Goal: Find specific page/section: Locate a particular part of the current website

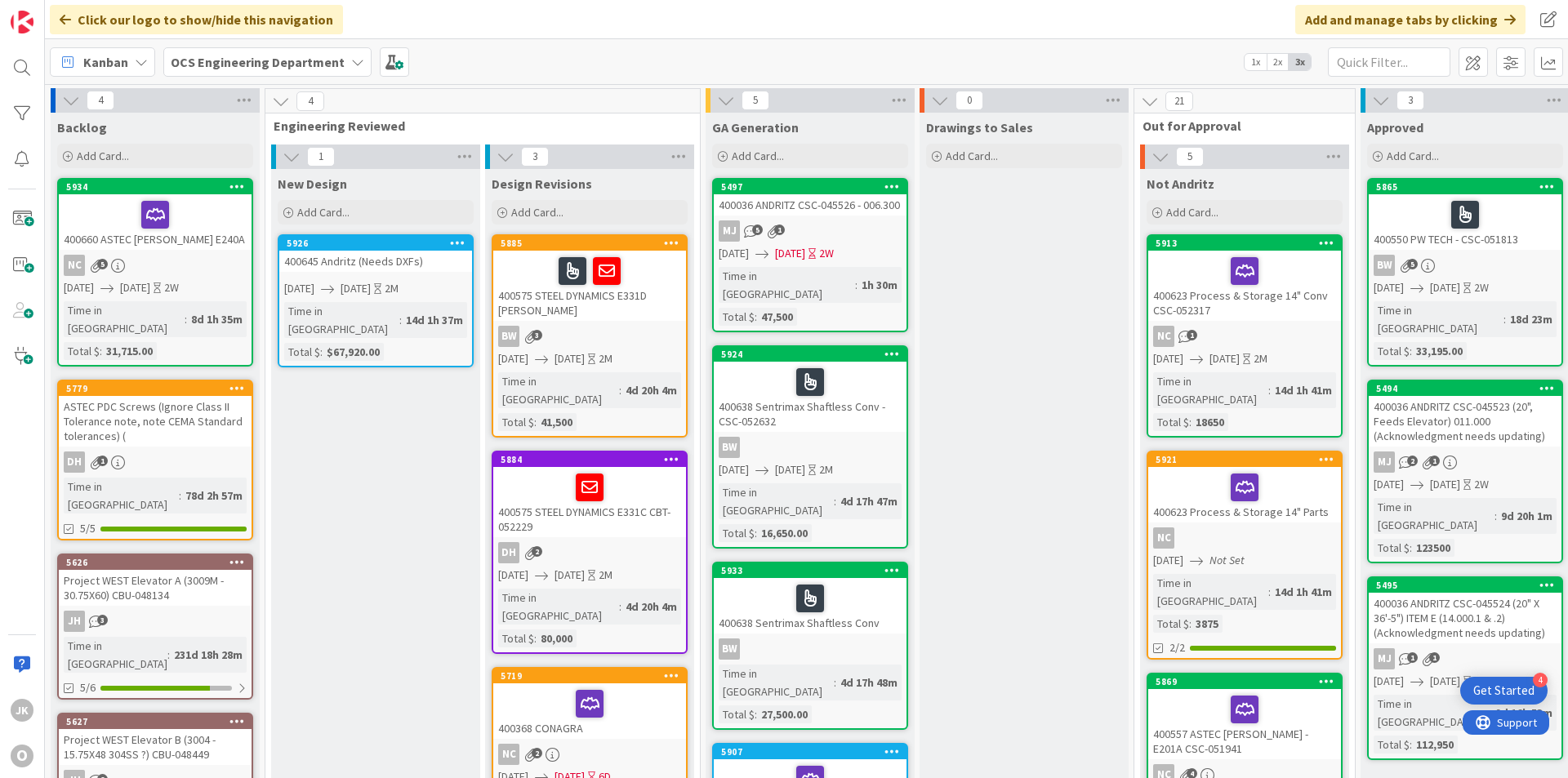
scroll to position [22, 1416]
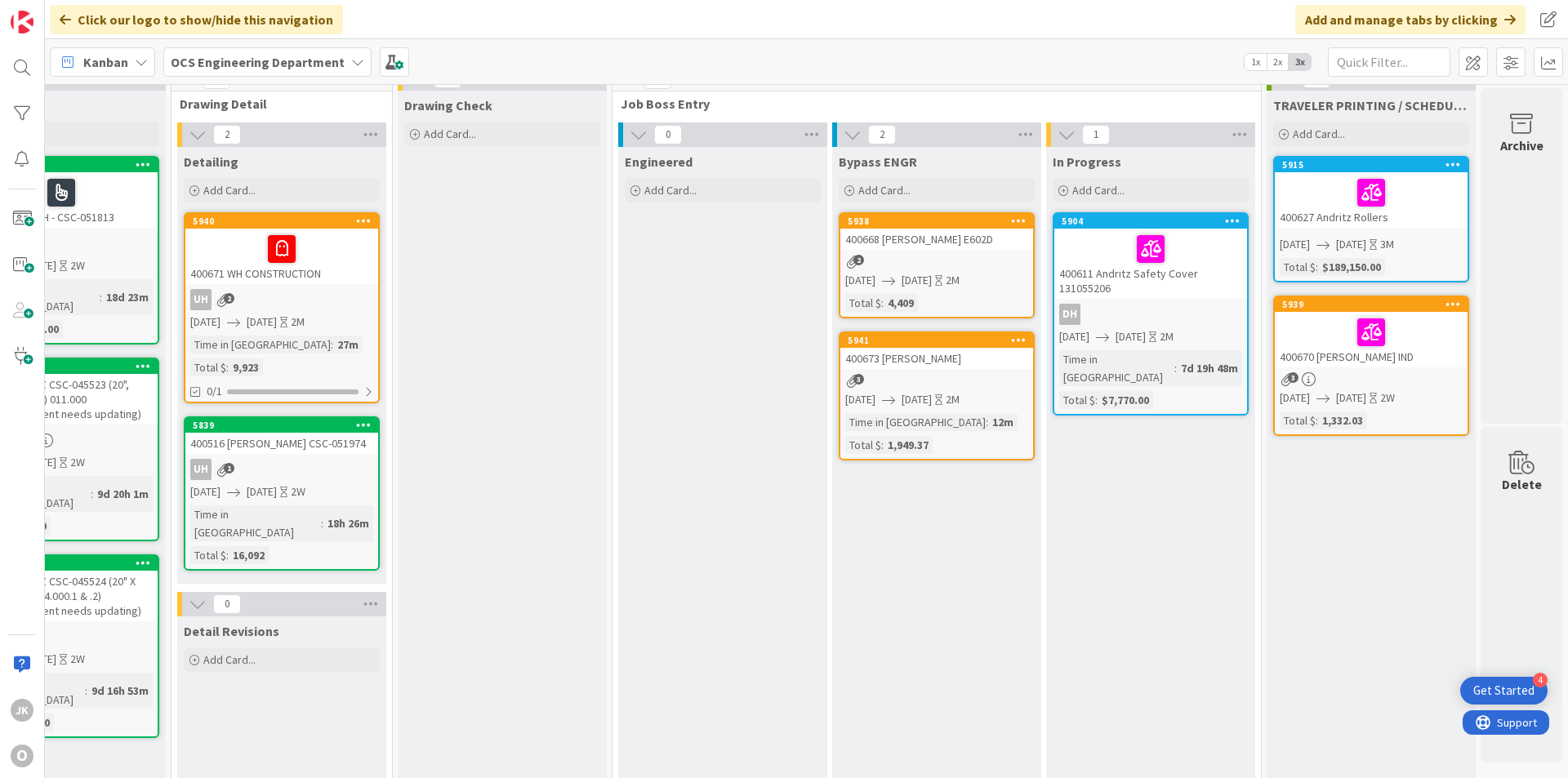
click at [957, 235] on div "400668 [PERSON_NAME] E602D" at bounding box center [936, 239] width 192 height 21
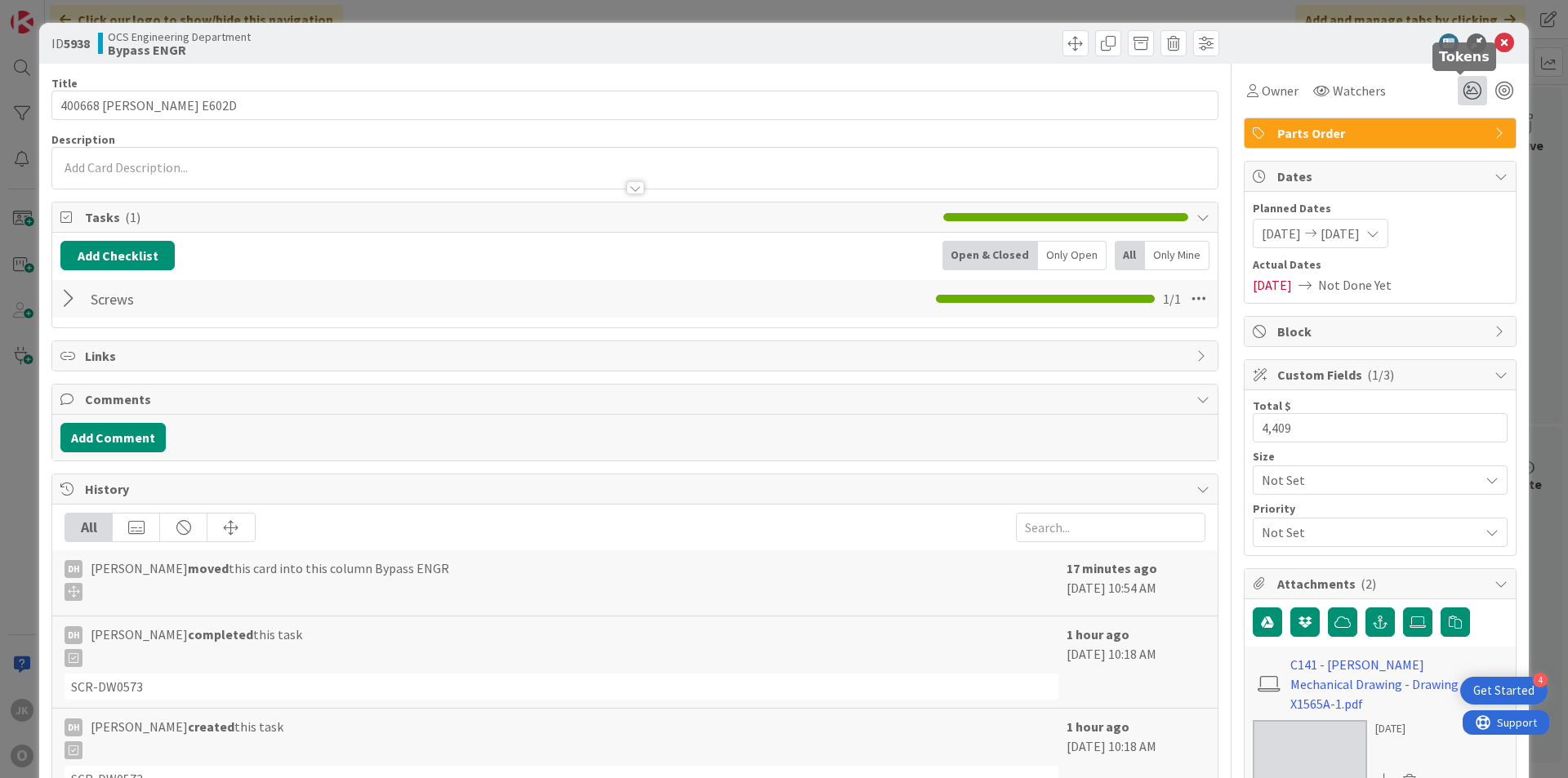
click at [1458, 89] on icon at bounding box center [1472, 90] width 30 height 30
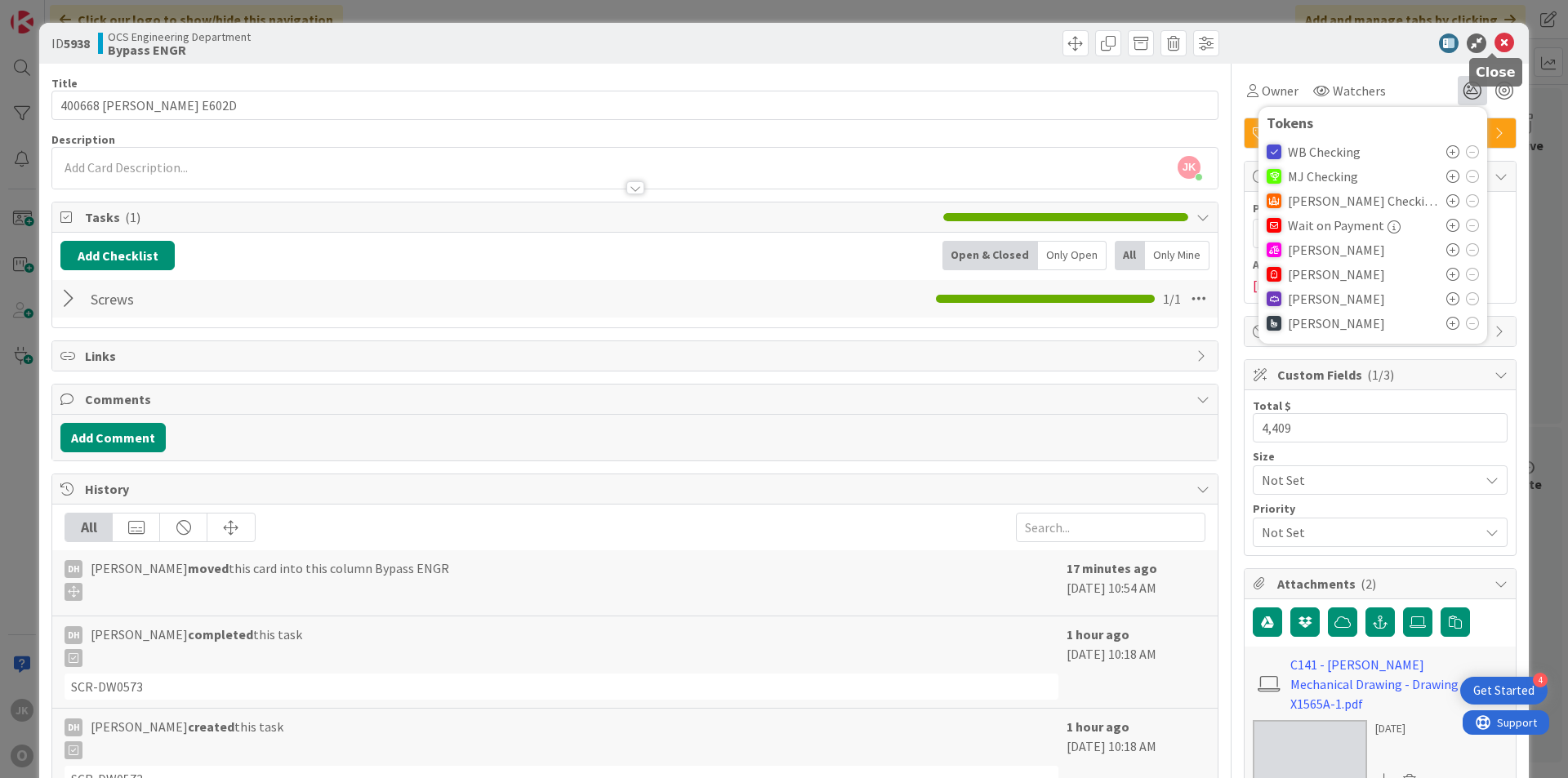
click at [1495, 46] on icon at bounding box center [1505, 43] width 20 height 20
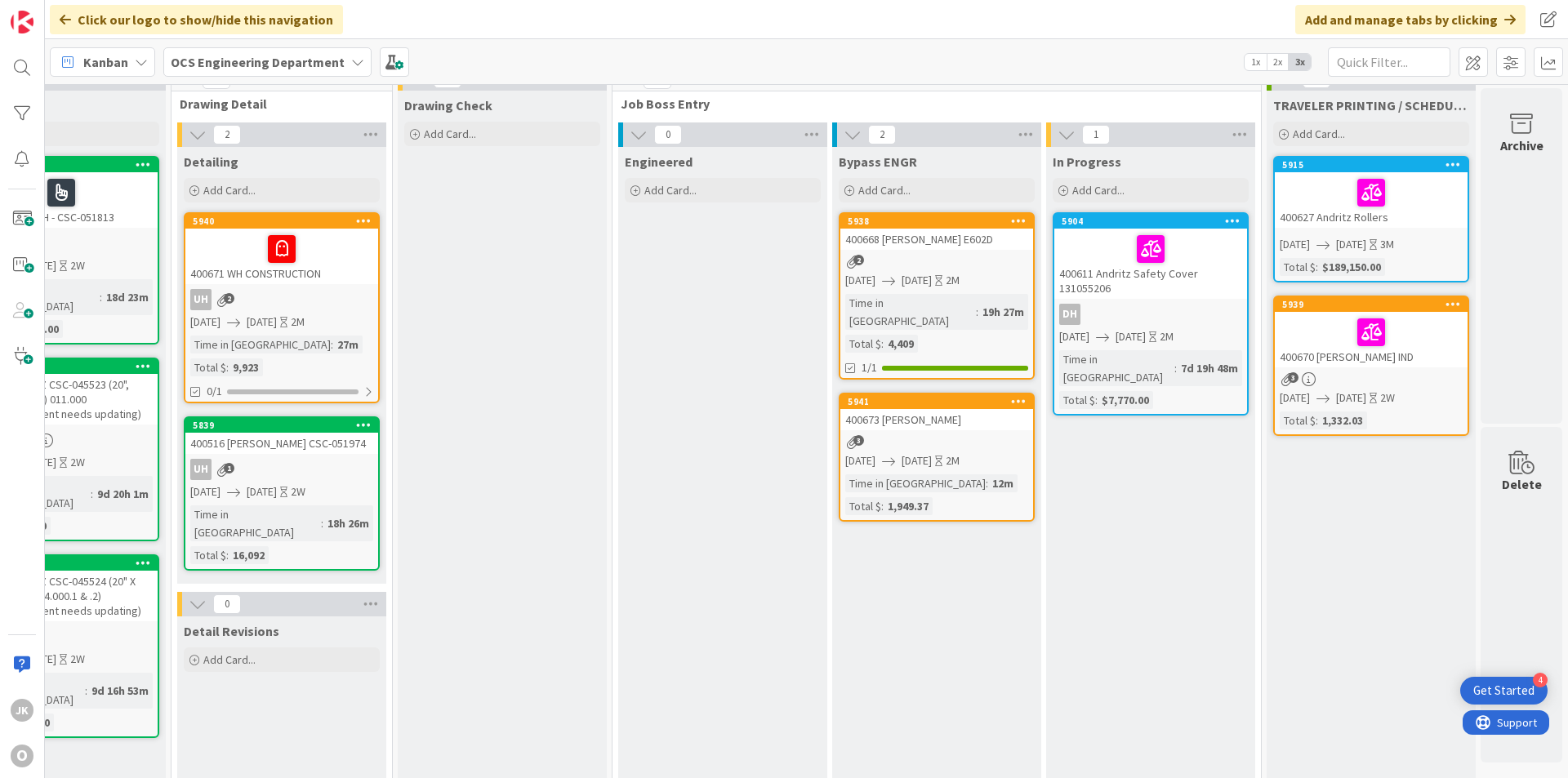
click at [981, 412] on div "400673 [PERSON_NAME]" at bounding box center [936, 419] width 192 height 21
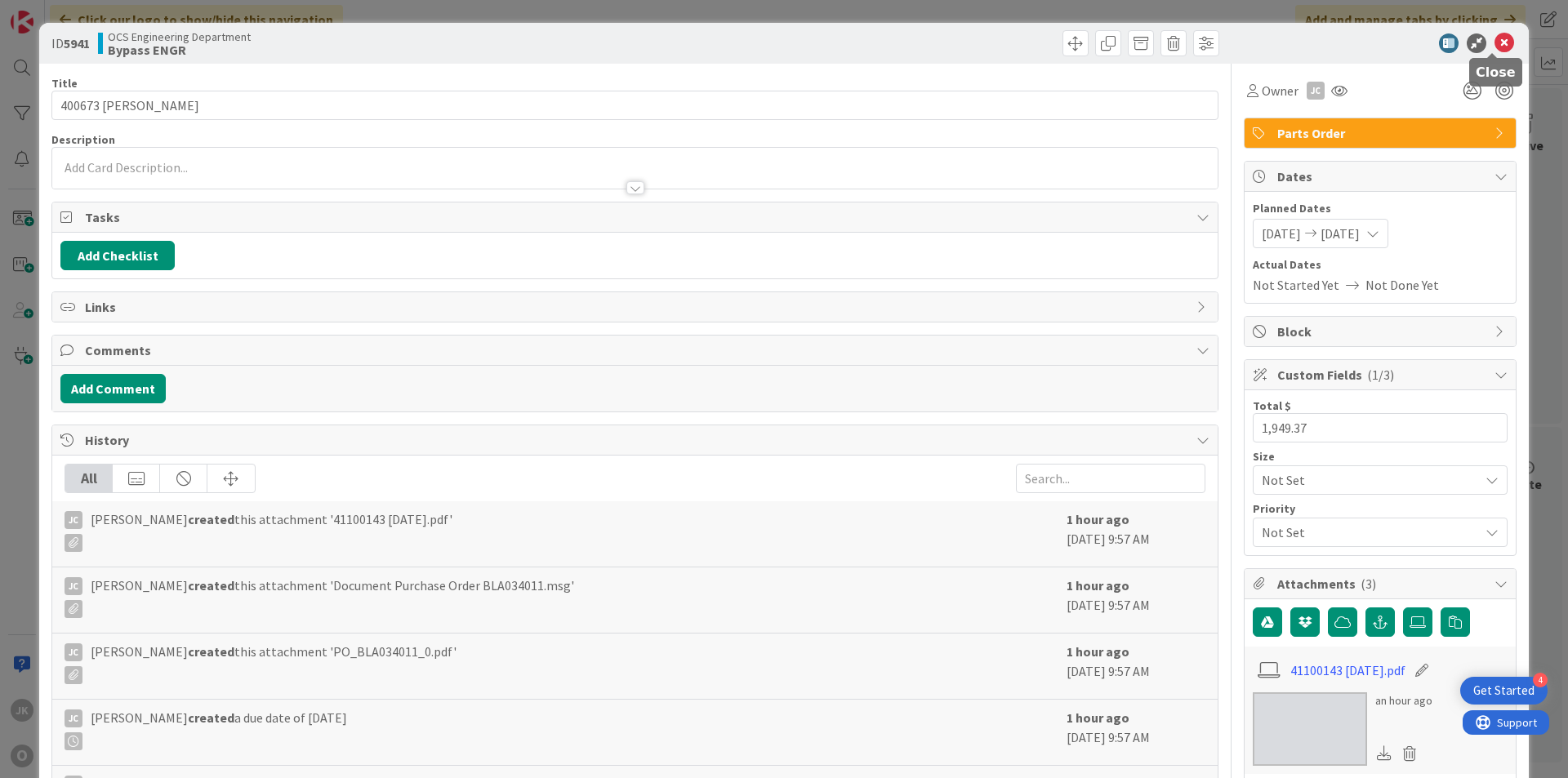
click at [1497, 47] on icon at bounding box center [1505, 43] width 20 height 20
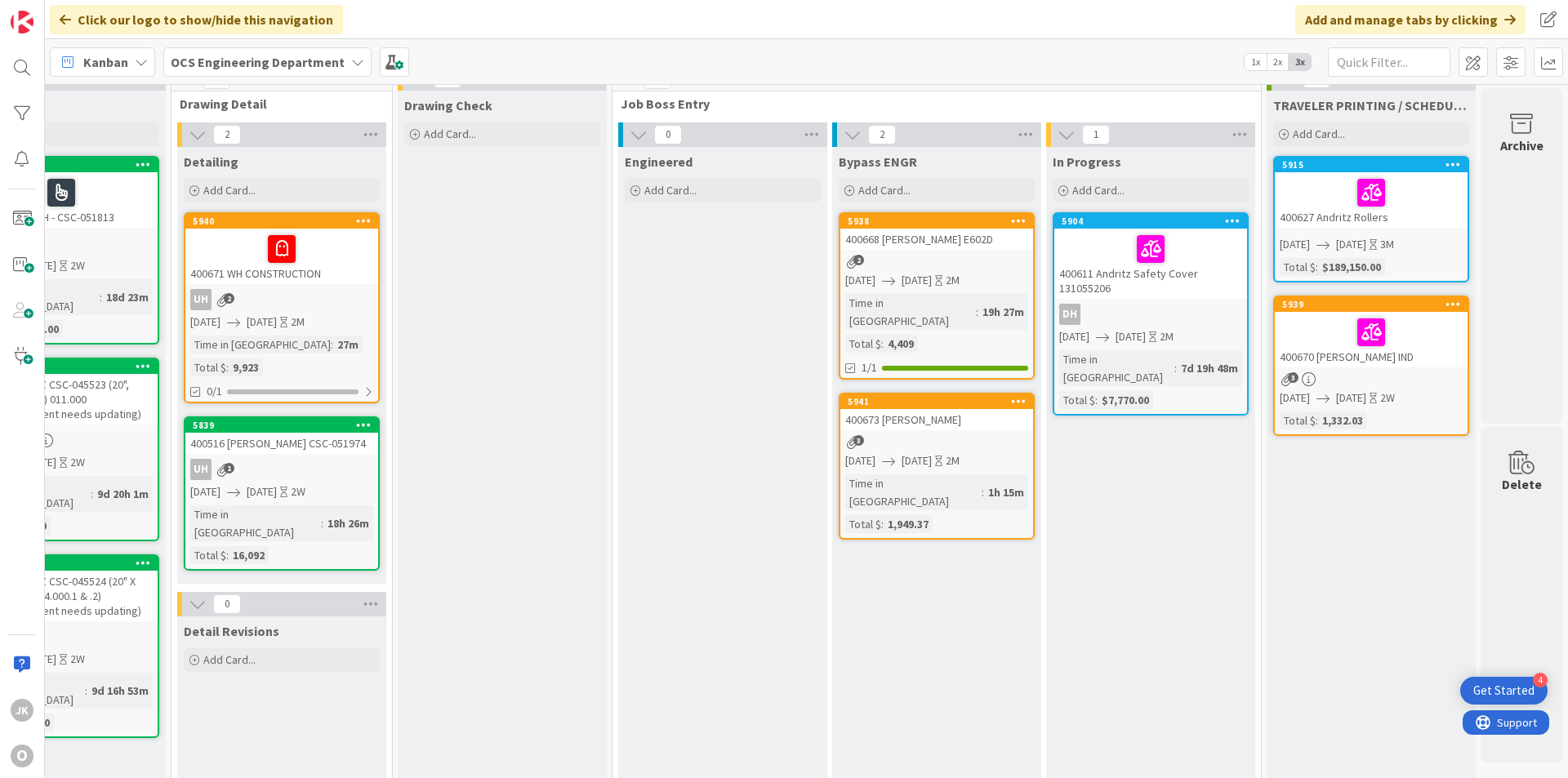
scroll to position [0, 1416]
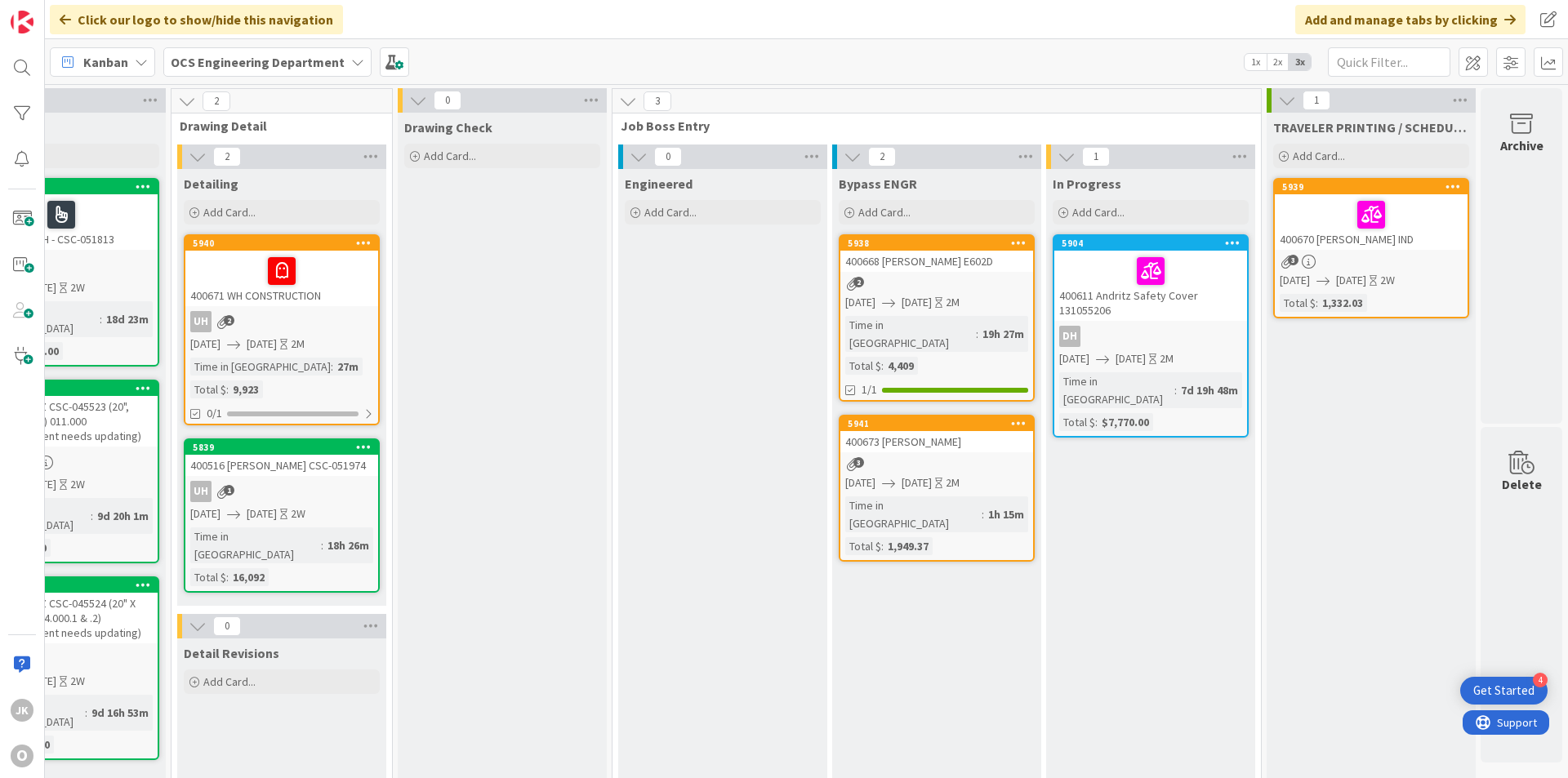
click at [943, 431] on div "400673 [PERSON_NAME]" at bounding box center [936, 441] width 192 height 21
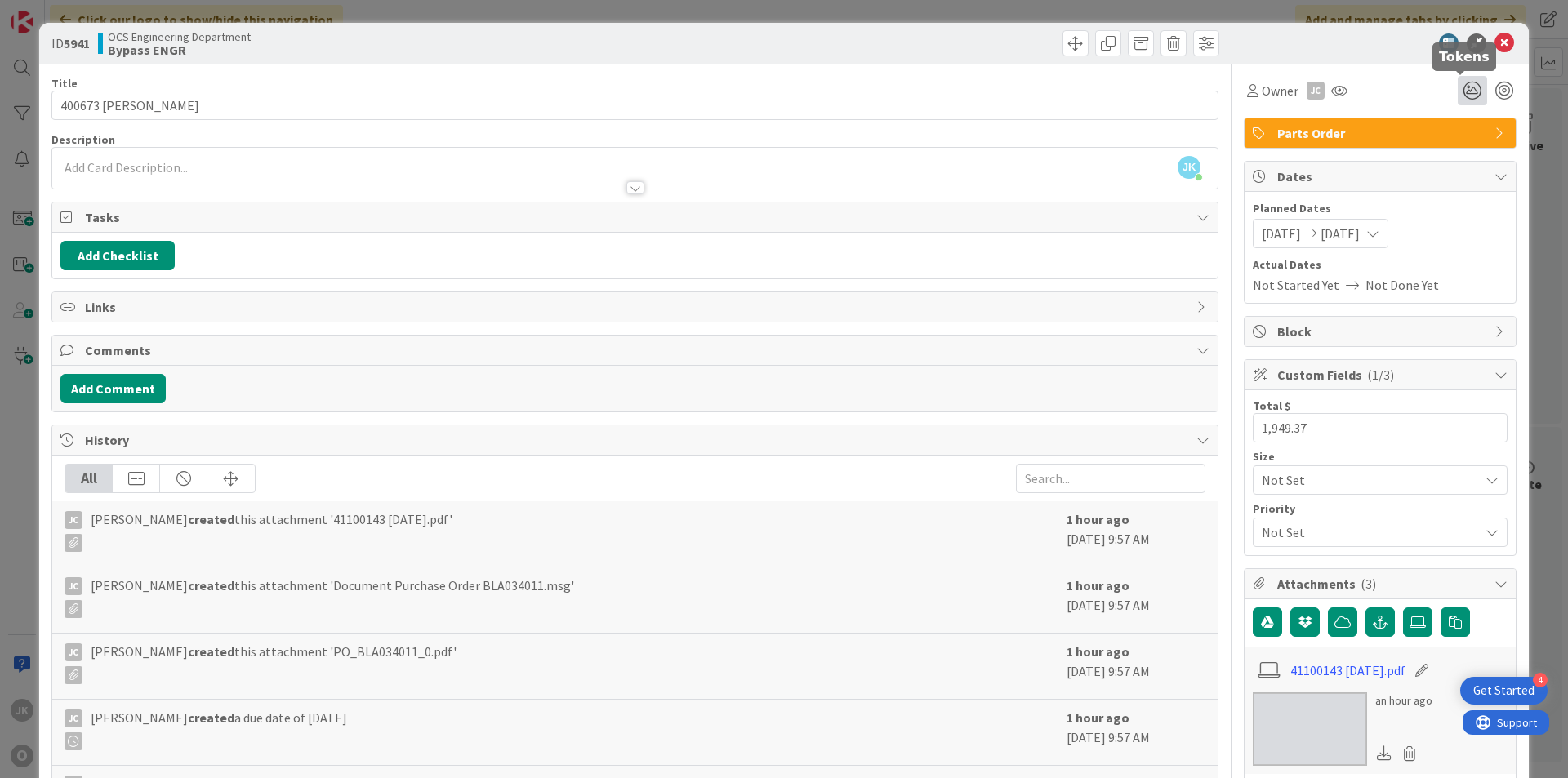
click at [1461, 89] on icon at bounding box center [1472, 90] width 30 height 30
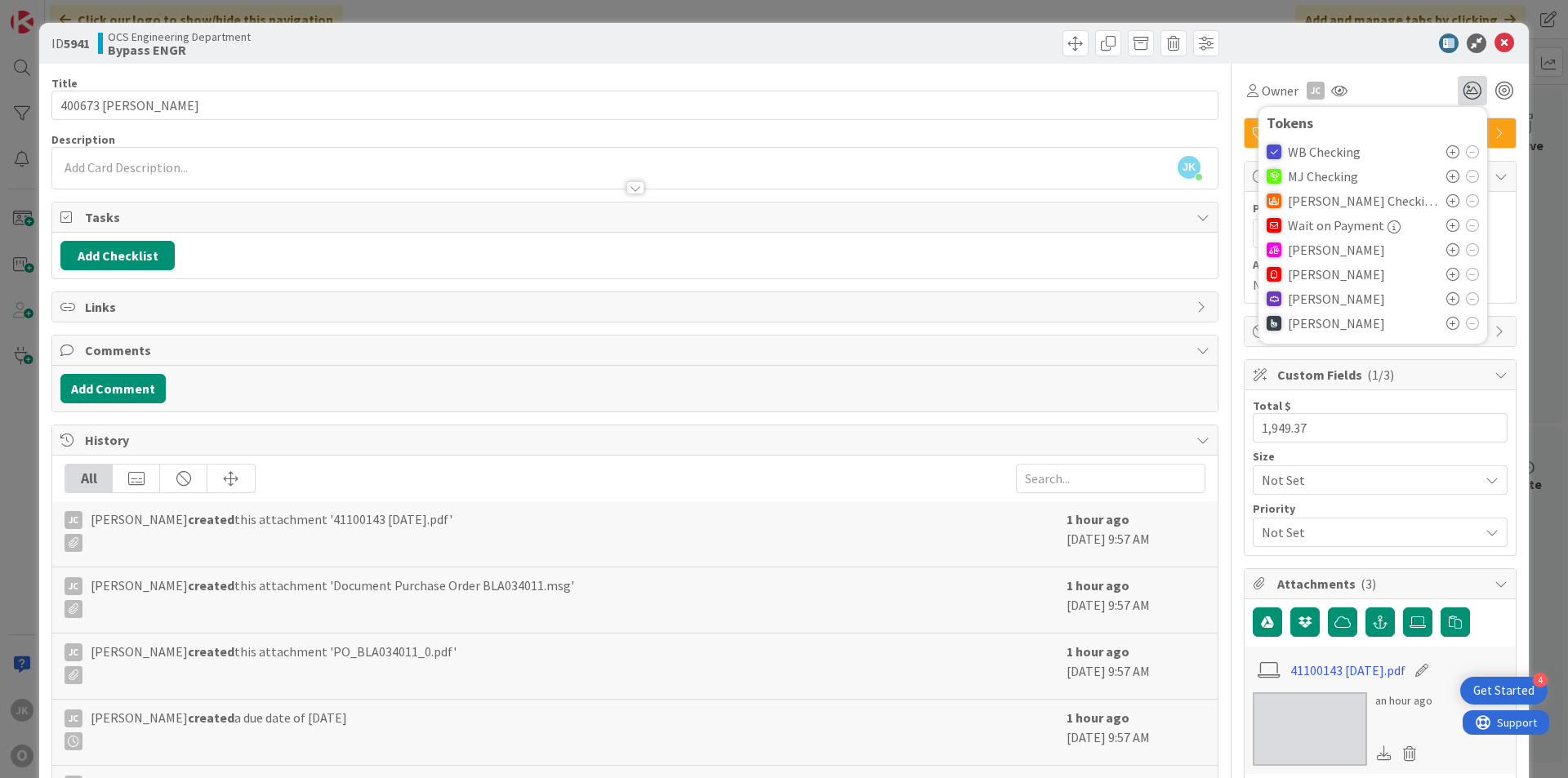
click at [1447, 251] on icon at bounding box center [1453, 249] width 13 height 13
click at [1495, 37] on icon at bounding box center [1505, 43] width 20 height 20
